Goal: Obtain resource: Download file/media

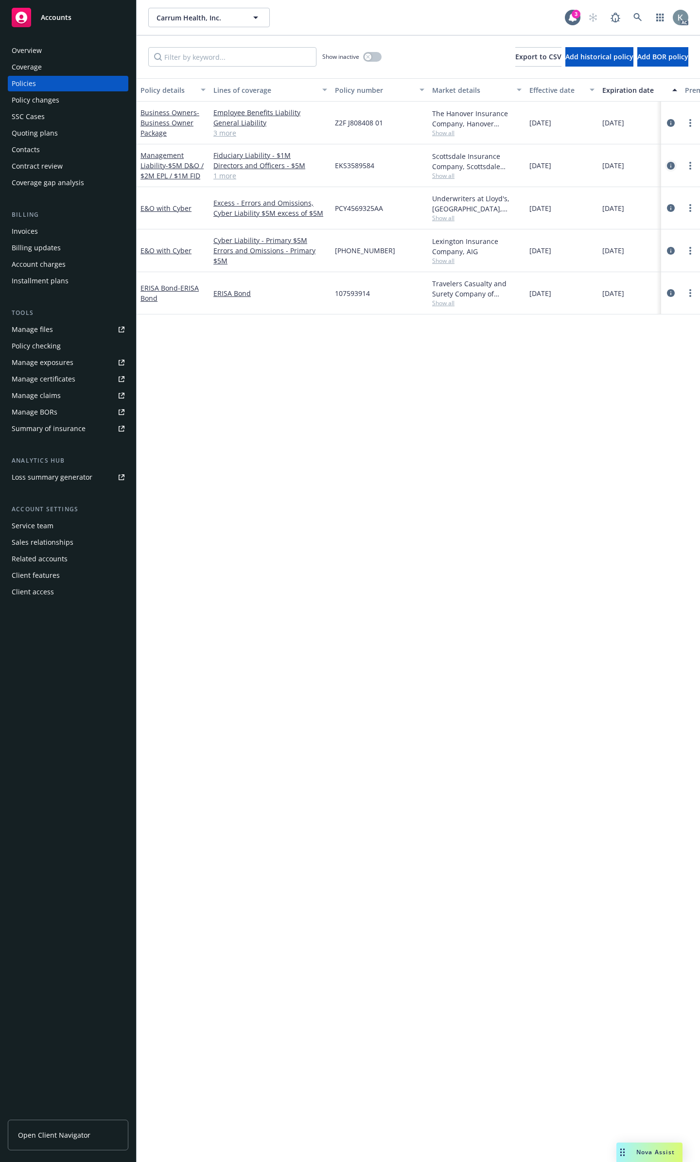
click at [669, 162] on icon "circleInformation" at bounding box center [671, 166] width 8 height 8
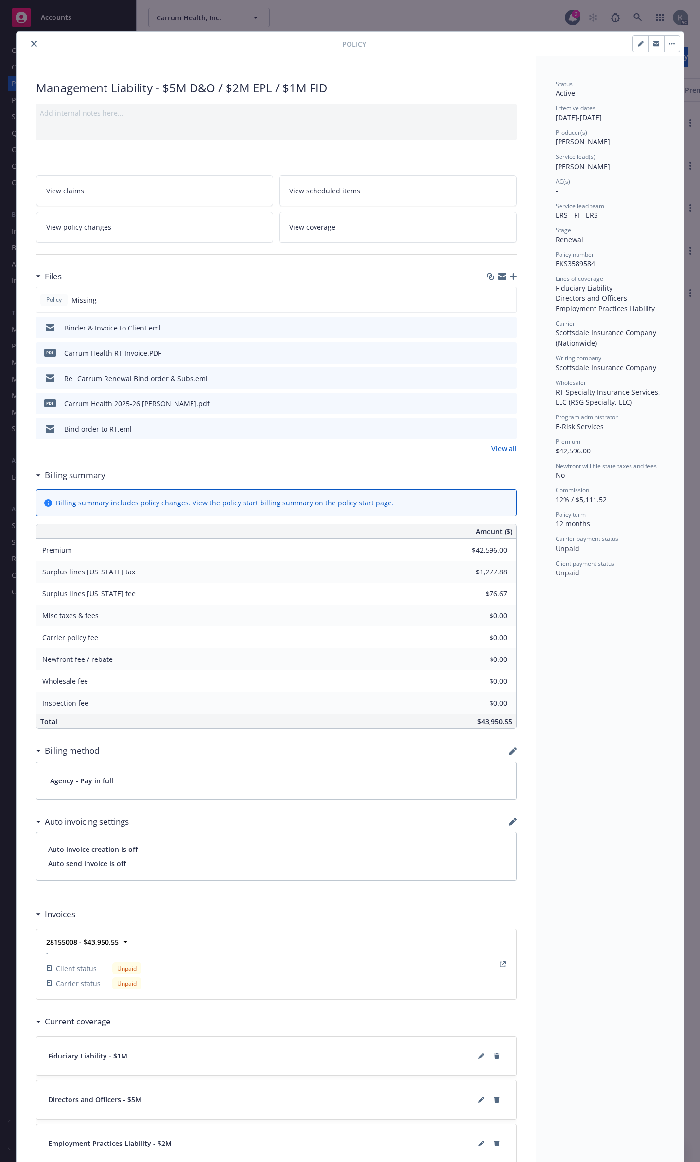
click at [33, 43] on button "close" at bounding box center [34, 44] width 12 height 12
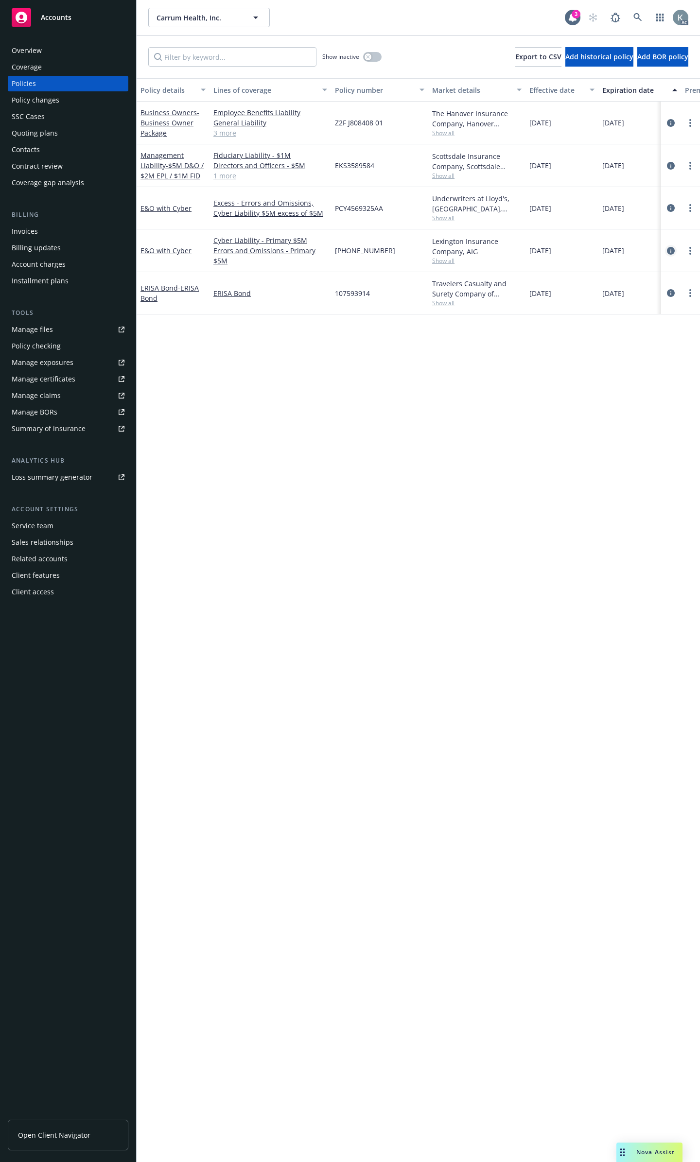
click at [669, 247] on icon "circleInformation" at bounding box center [671, 251] width 8 height 8
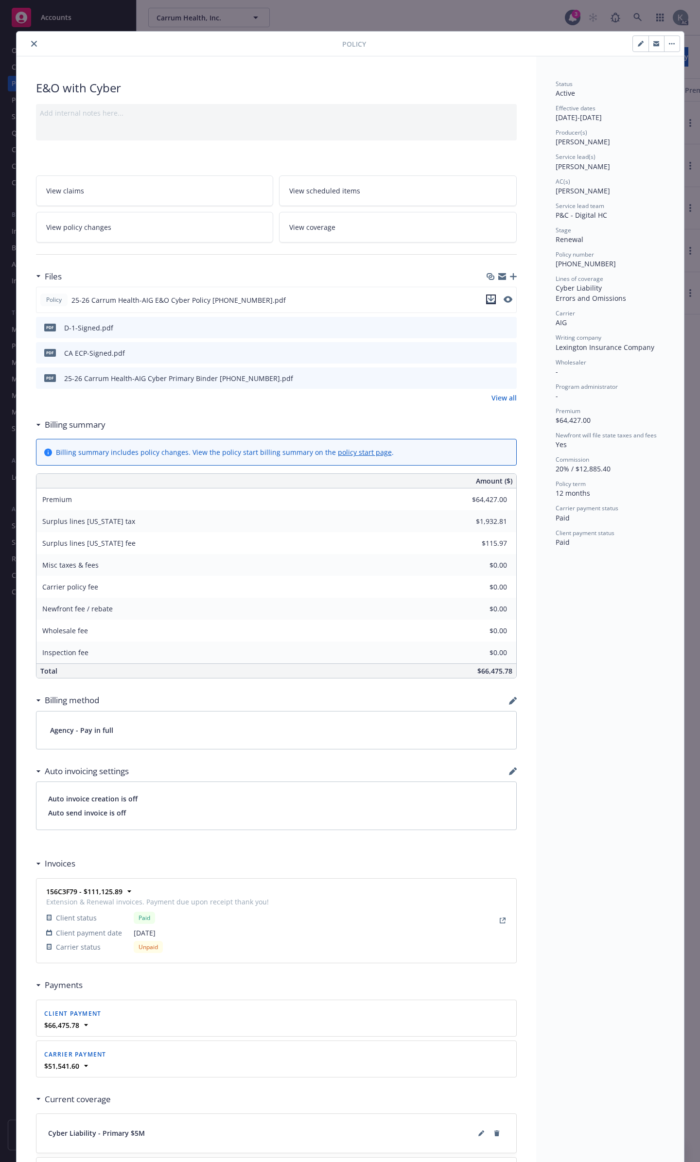
click at [490, 296] on icon "download file" at bounding box center [491, 300] width 8 height 8
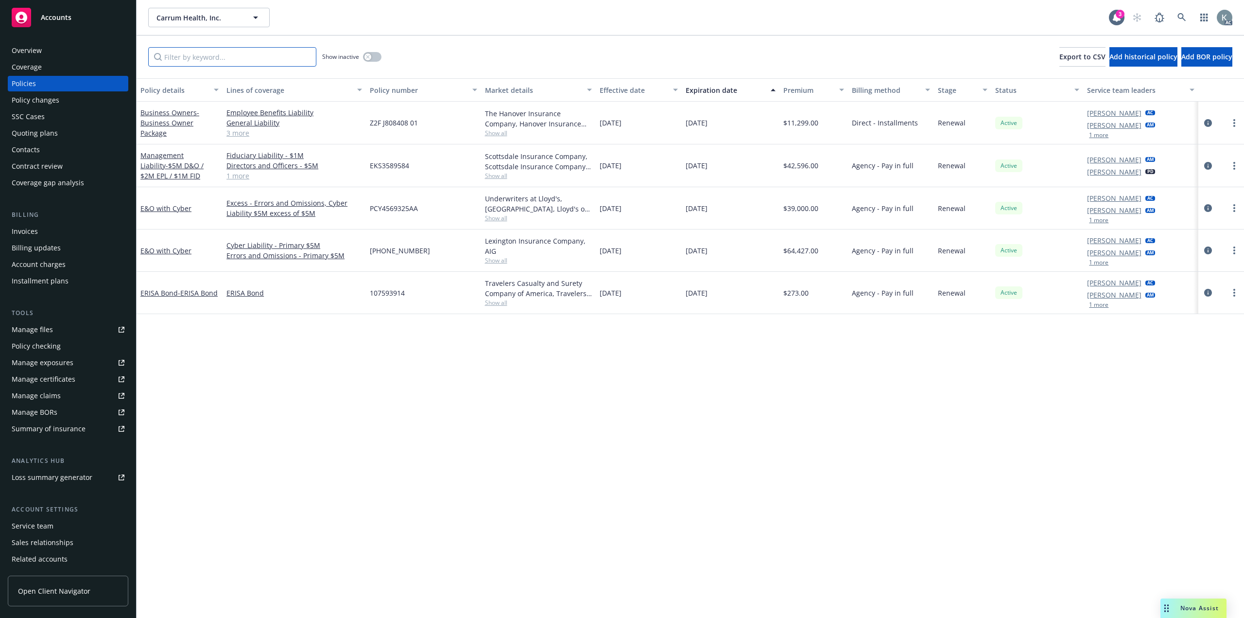
click at [237, 55] on input "Filter by keyword..." at bounding box center [232, 56] width 168 height 19
click at [1206, 246] on icon "circleInformation" at bounding box center [1209, 250] width 8 height 8
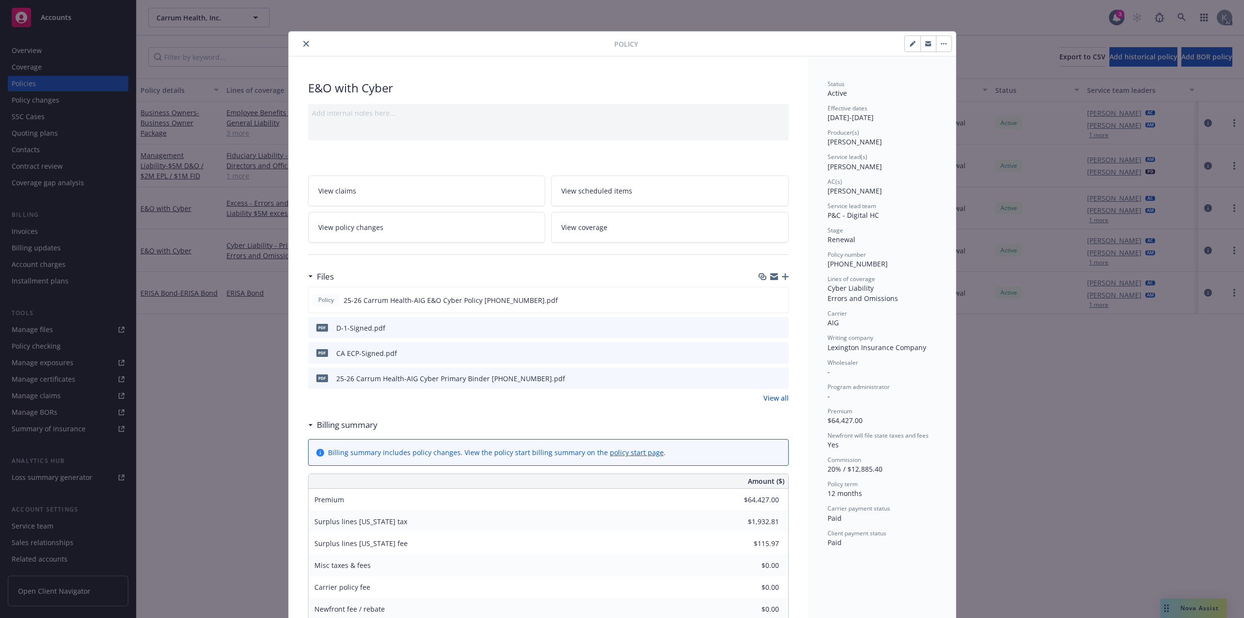
click at [303, 46] on button "close" at bounding box center [306, 44] width 12 height 12
